Goal: Task Accomplishment & Management: Manage account settings

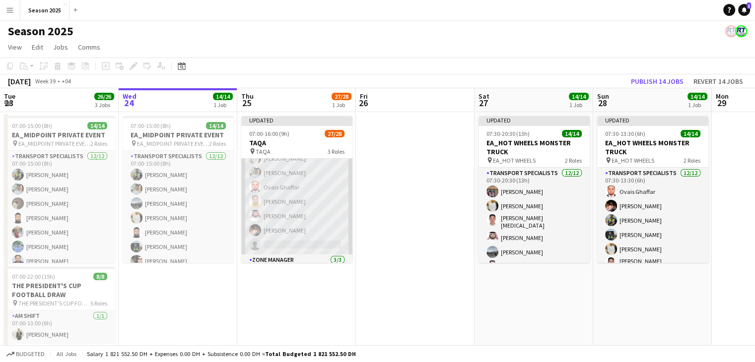
scroll to position [362, 0]
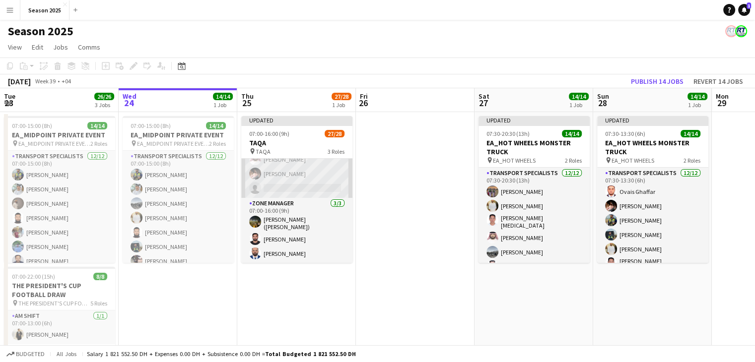
click at [307, 194] on app-card-role "Transport Specialists 159A 14/15 07:00-16:00 (9h) Zohaib [PERSON_NAME] [PERSON_…" at bounding box center [296, 80] width 111 height 235
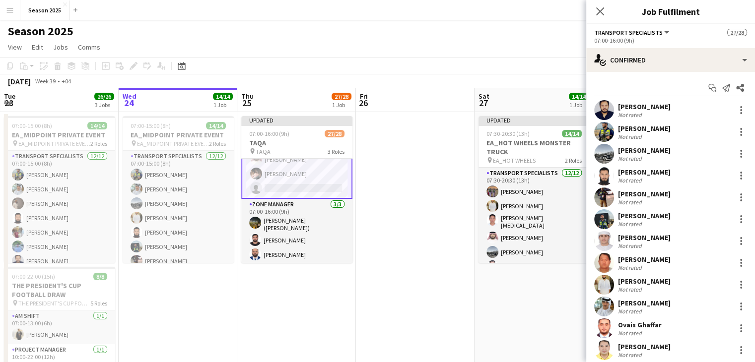
scroll to position [92, 0]
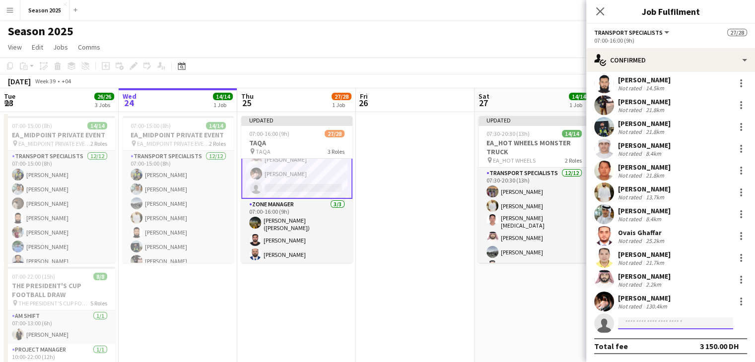
click at [685, 322] on input at bounding box center [675, 323] width 115 height 12
type input "*****"
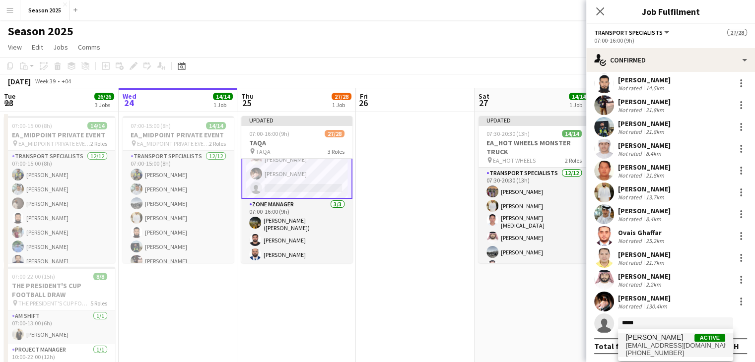
click at [681, 340] on span "[PERSON_NAME] Active" at bounding box center [675, 337] width 99 height 8
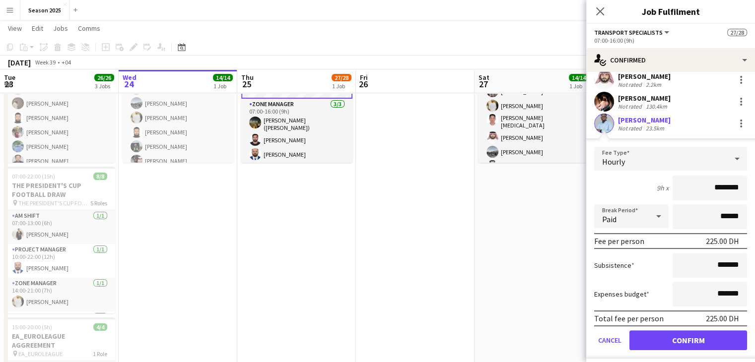
scroll to position [316, 0]
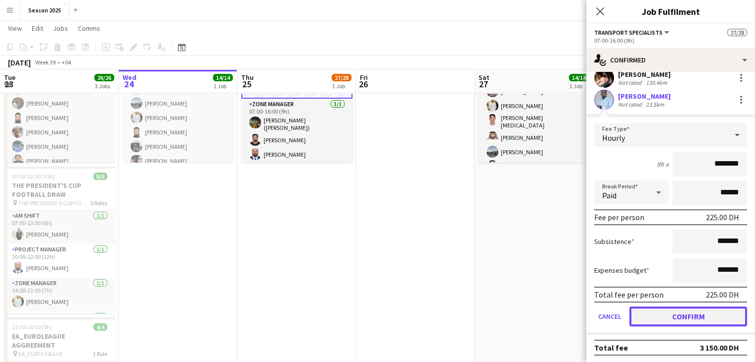
click at [681, 314] on button "Confirm" at bounding box center [688, 317] width 118 height 20
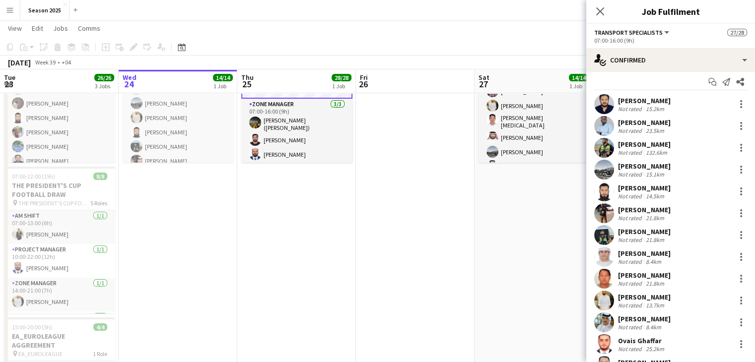
scroll to position [0, 0]
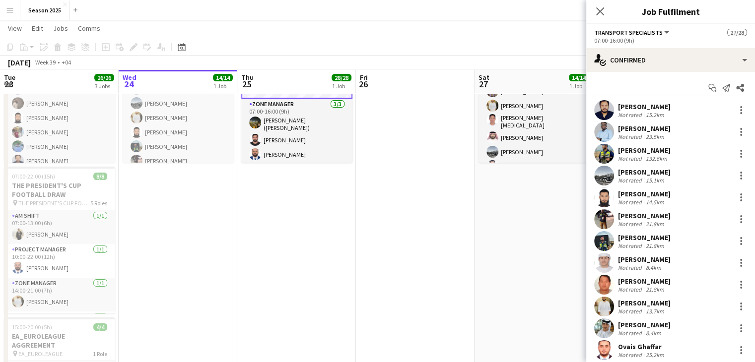
drag, startPoint x: 561, startPoint y: 242, endPoint x: 386, endPoint y: 203, distance: 179.3
click at [561, 242] on app-date-cell "Updated 07:30-20:30 (13h) 14/14 EA_HOT WHEELS MONSTER TRUCK pin EA_HOT WHEELS 2…" at bounding box center [533, 235] width 119 height 447
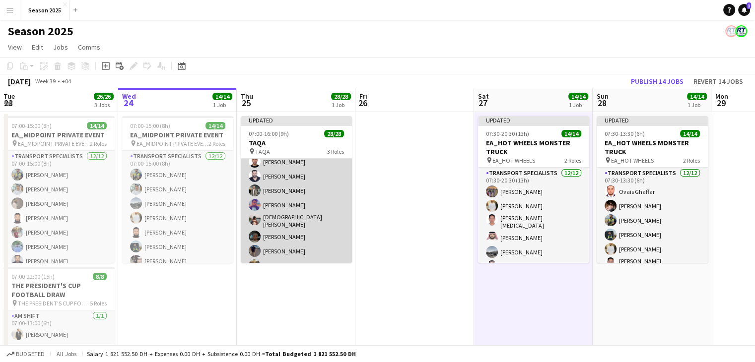
scroll to position [99, 0]
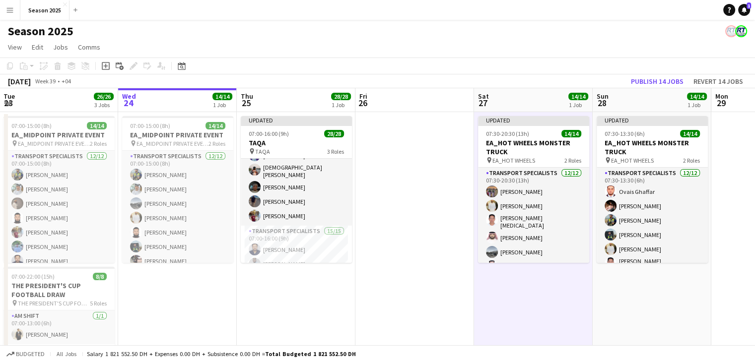
click at [363, 205] on app-date-cell at bounding box center [414, 335] width 119 height 447
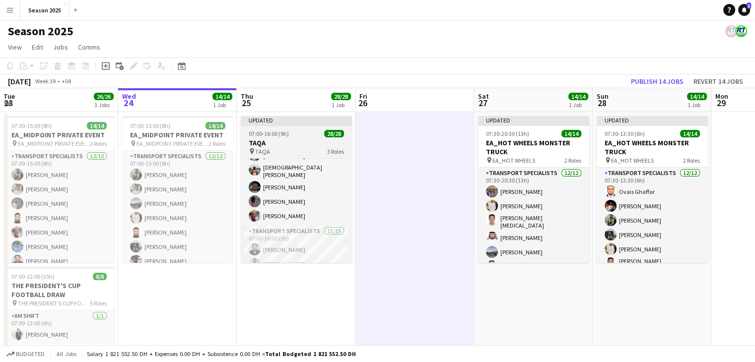
click at [304, 137] on app-job-card "Updated 07:00-16:00 (9h) 28/28 TAQA pin TAQA 3 Roles BUGGY DRIVERS [DATE] 07:00…" at bounding box center [296, 189] width 111 height 147
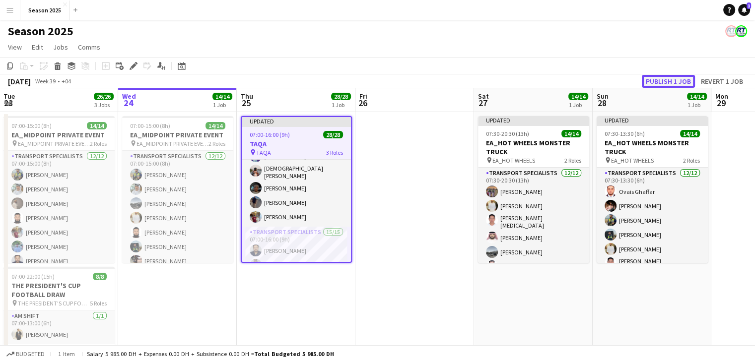
click at [649, 81] on button "Publish 1 job" at bounding box center [667, 81] width 53 height 13
